Goal: Navigation & Orientation: Find specific page/section

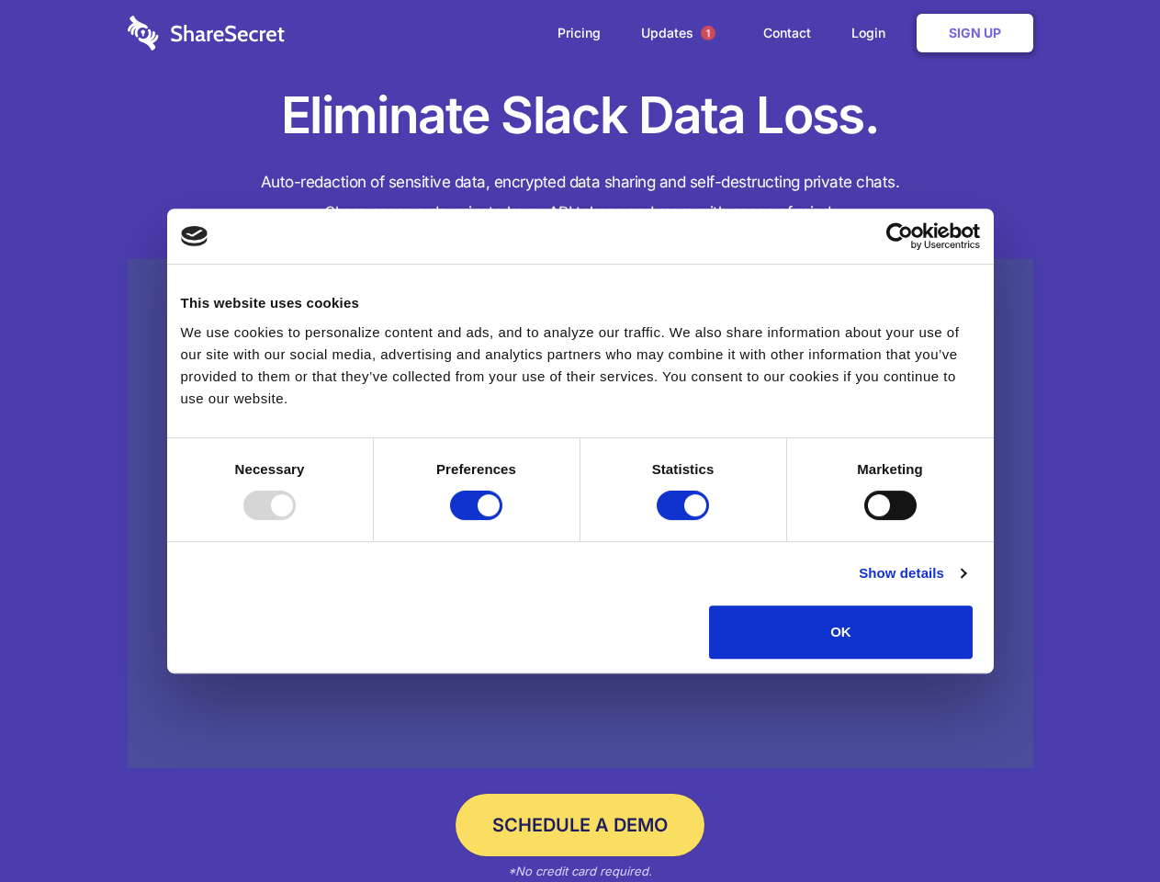
click at [296, 520] on div at bounding box center [269, 505] width 52 height 29
click at [503, 520] on input "Preferences" at bounding box center [476, 505] width 52 height 29
checkbox input "false"
click at [685, 520] on input "Statistics" at bounding box center [683, 505] width 52 height 29
checkbox input "false"
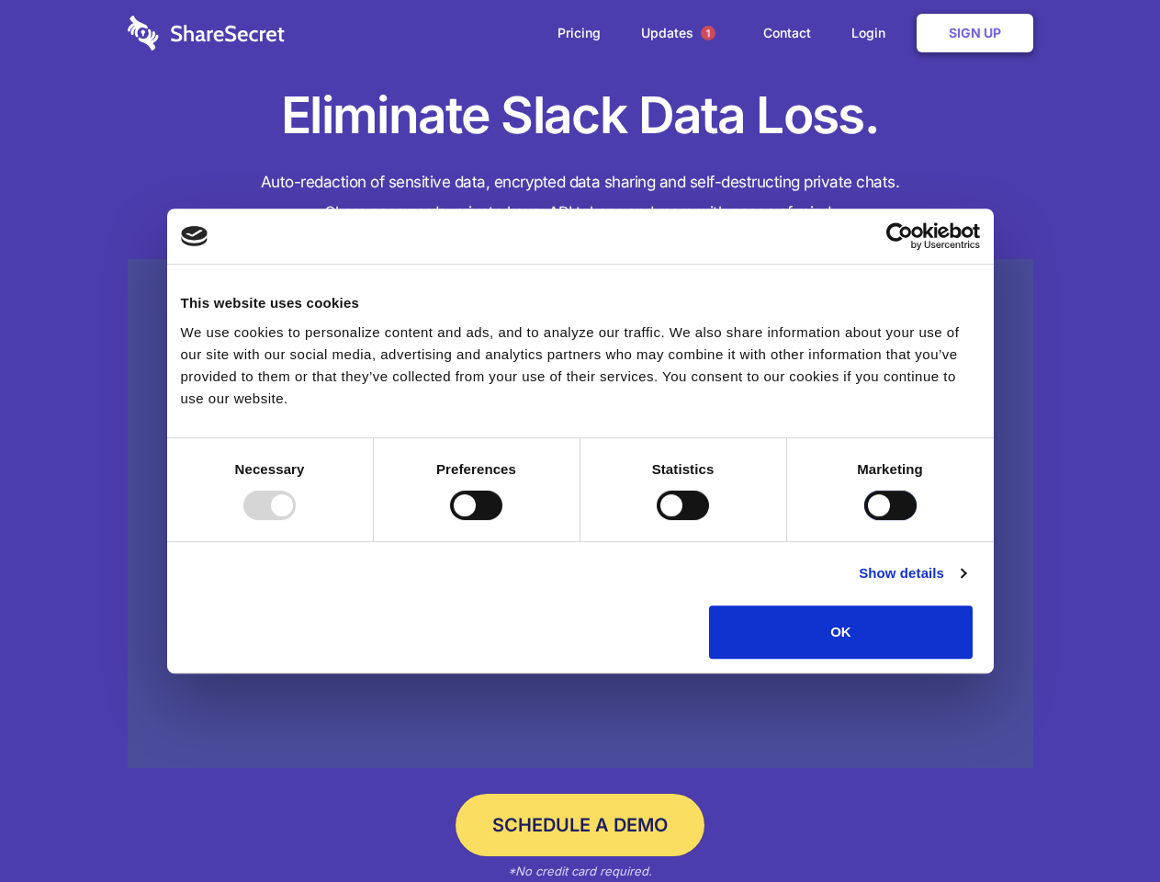
click at [864, 520] on input "Marketing" at bounding box center [890, 505] width 52 height 29
checkbox input "true"
click at [966, 584] on link "Show details" at bounding box center [912, 573] width 107 height 22
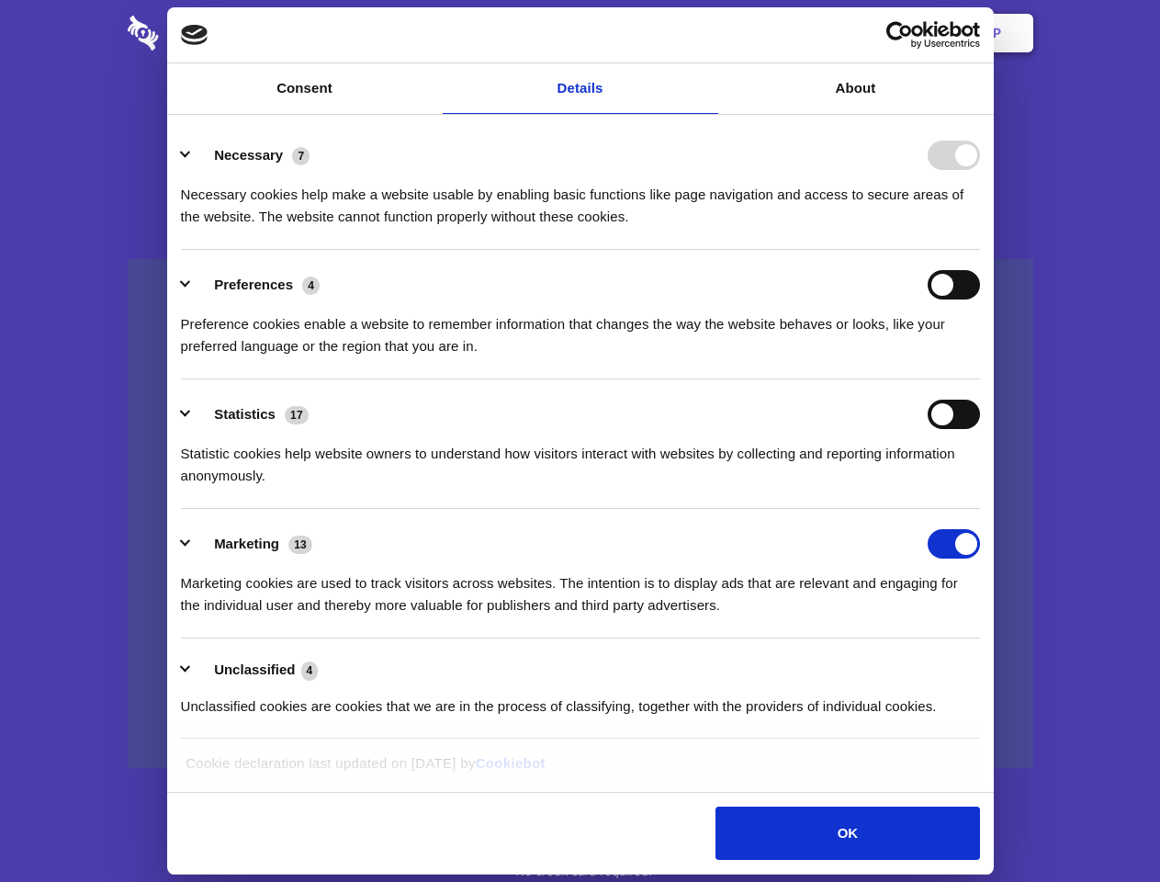
click at [980, 250] on li "Necessary 7 Necessary cookies help make a website usable by enabling basic func…" at bounding box center [580, 185] width 799 height 130
click at [707, 33] on span "1" at bounding box center [708, 33] width 15 height 15
